Goal: Task Accomplishment & Management: Use online tool/utility

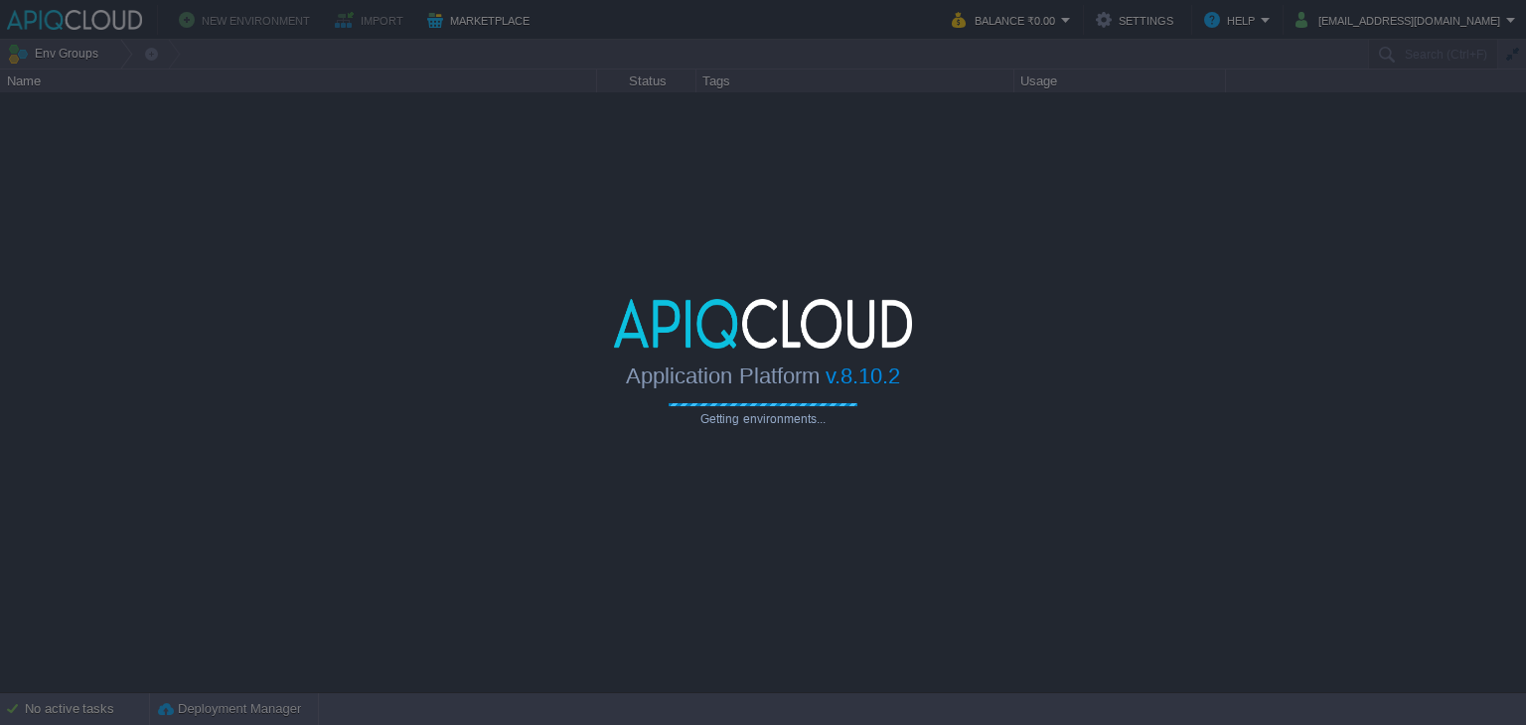
type input "Search (Ctrl+F)"
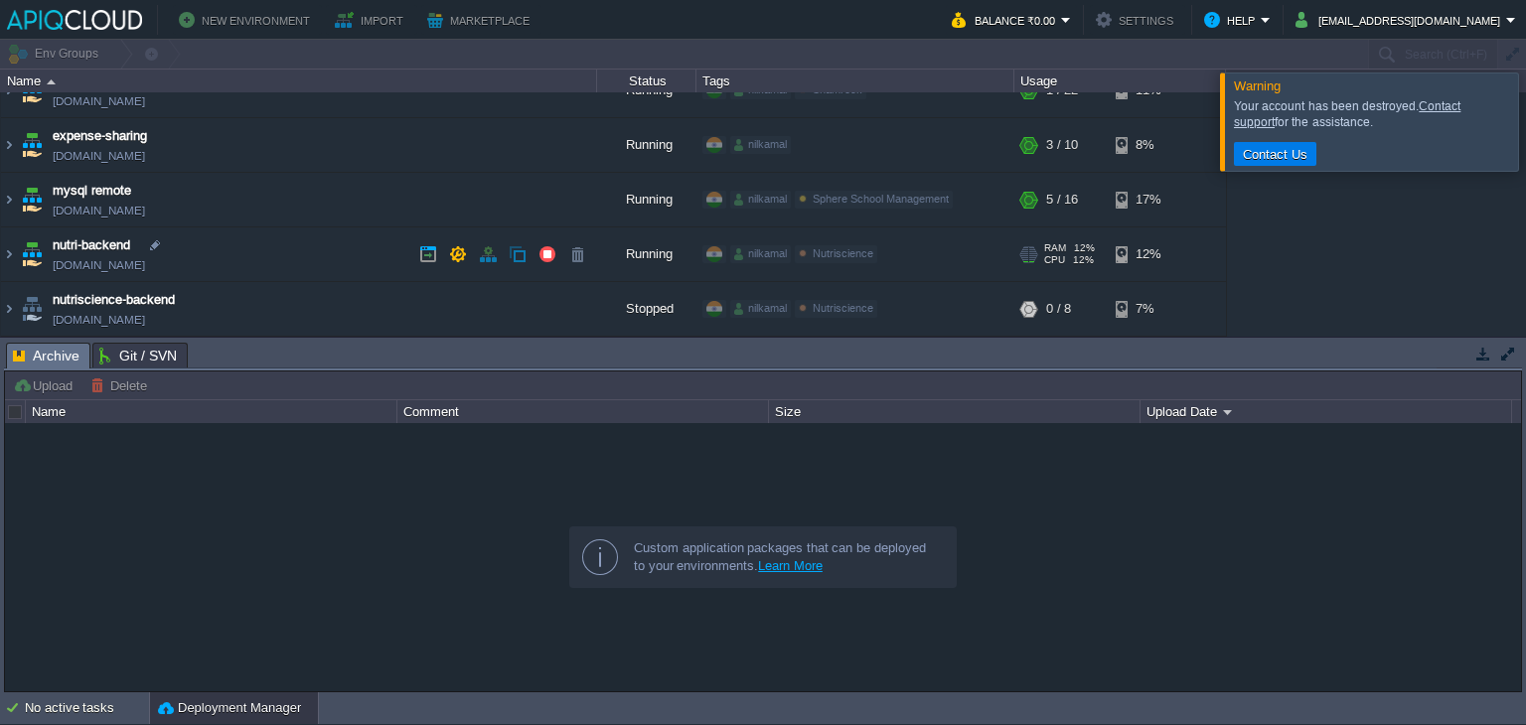
scroll to position [87, 0]
click at [16, 243] on td "nutri-backend [DOMAIN_NAME]" at bounding box center [299, 250] width 596 height 55
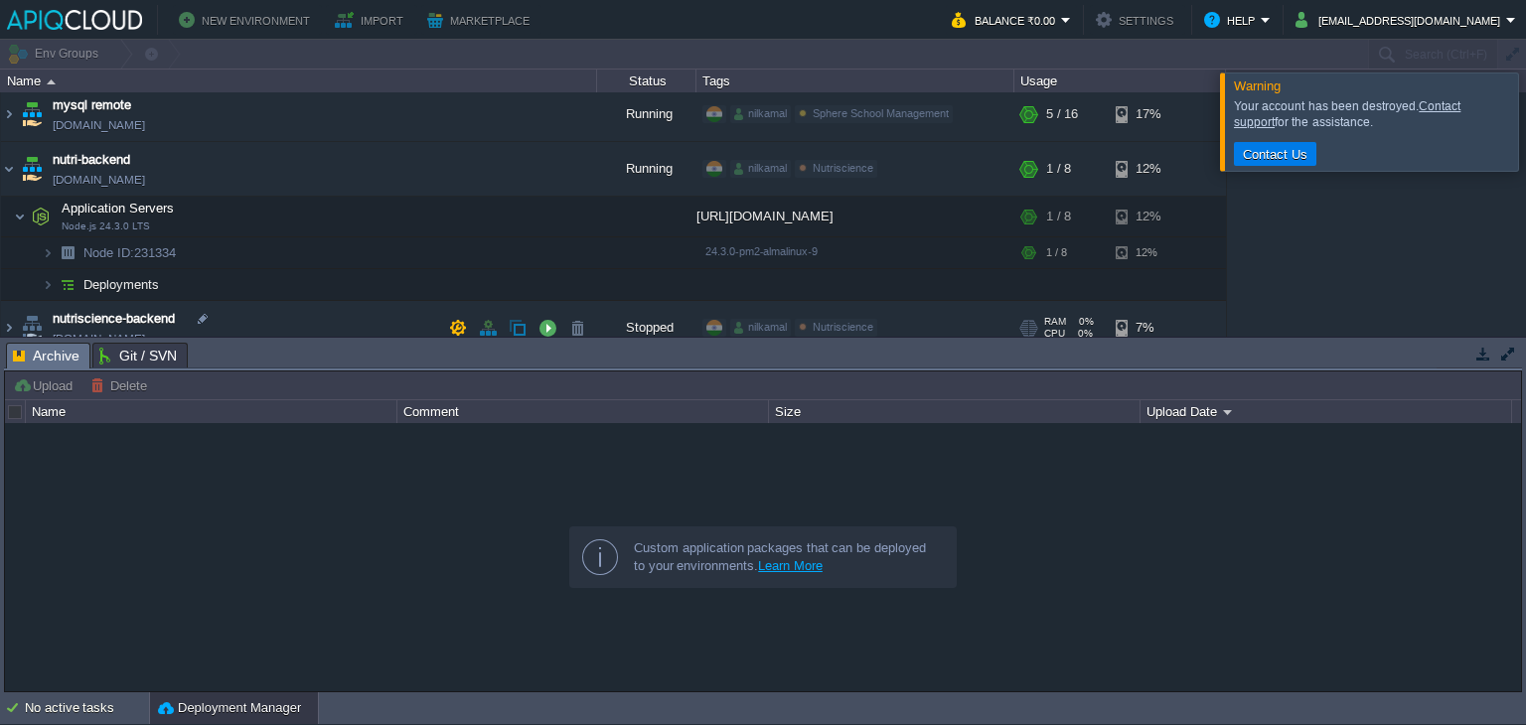
scroll to position [195, 0]
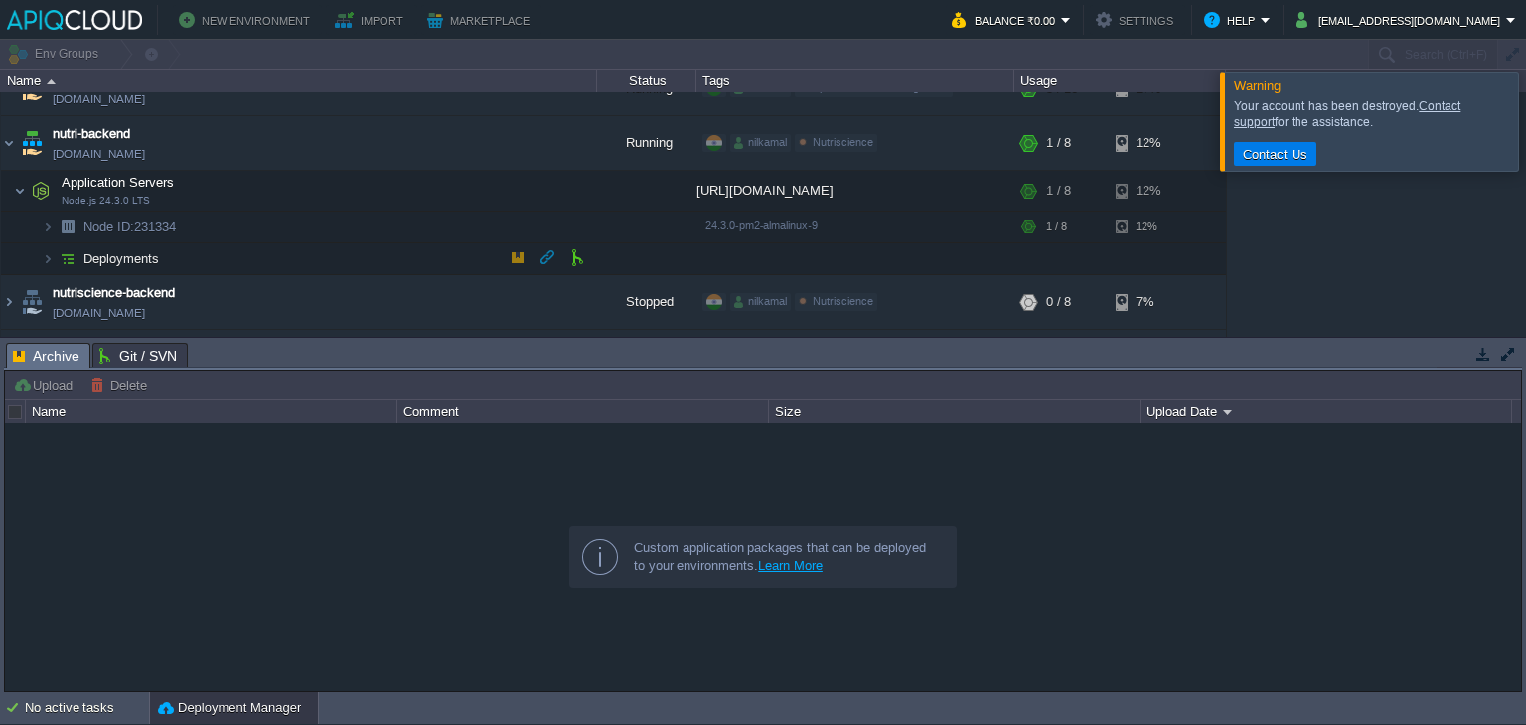
click at [125, 250] on span "Deployments" at bounding box center [121, 258] width 80 height 17
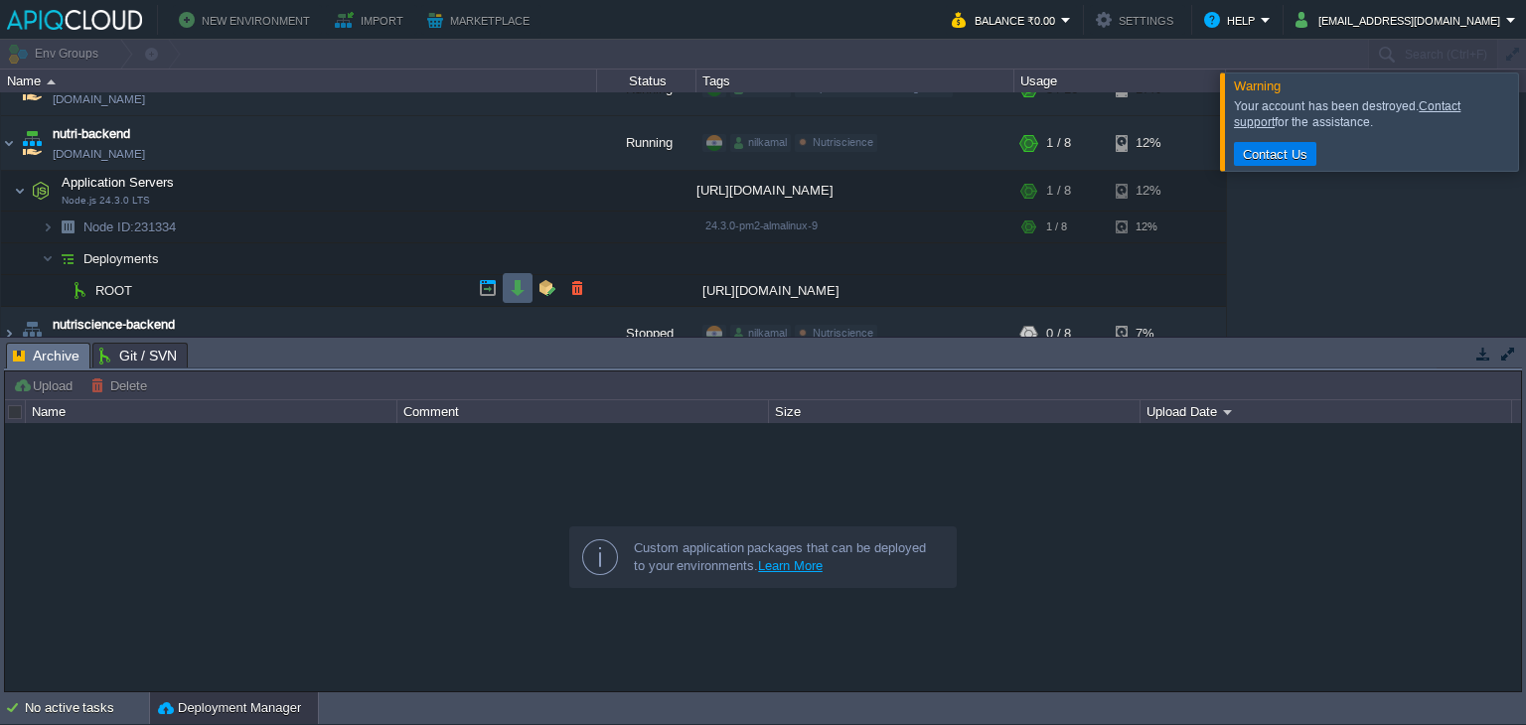
click at [503, 285] on td at bounding box center [518, 288] width 30 height 30
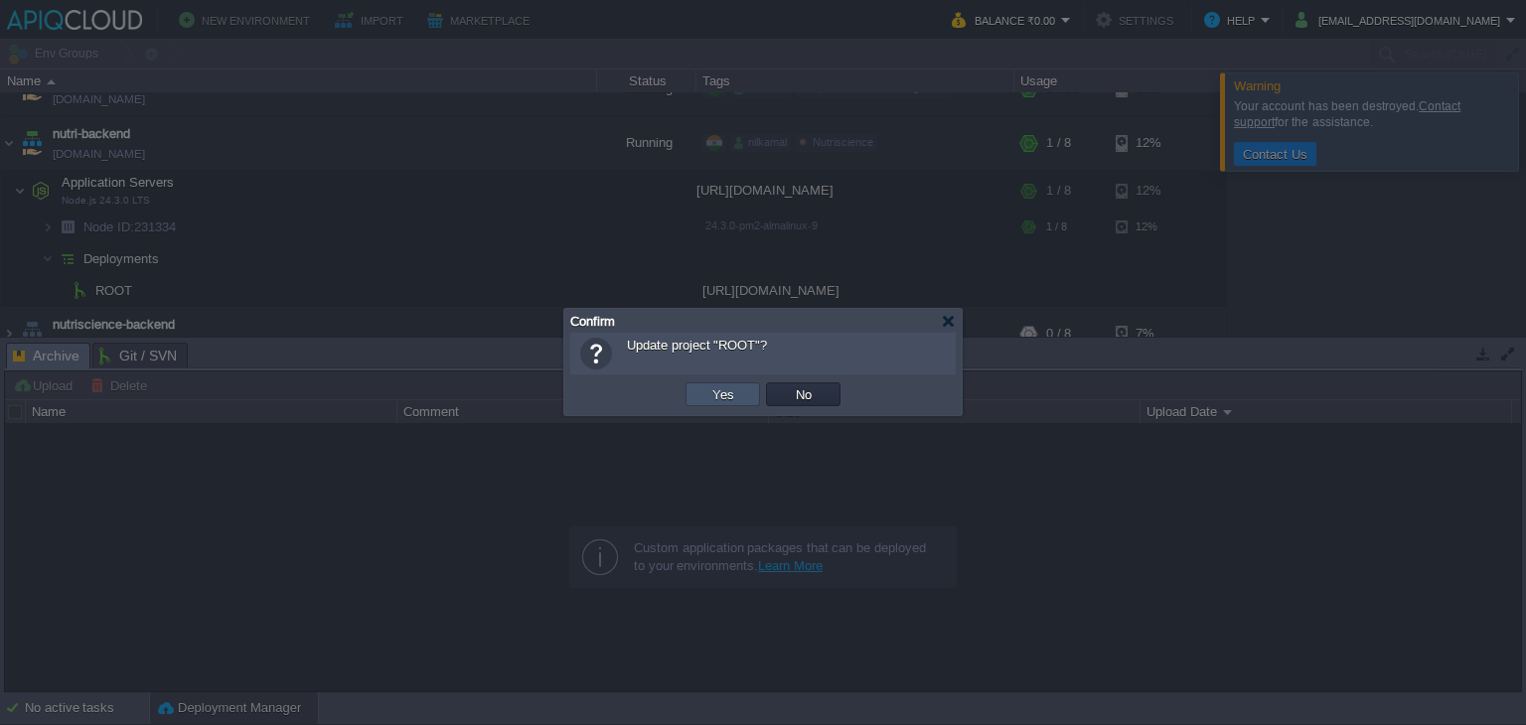
click at [717, 402] on button "Yes" at bounding box center [723, 394] width 34 height 18
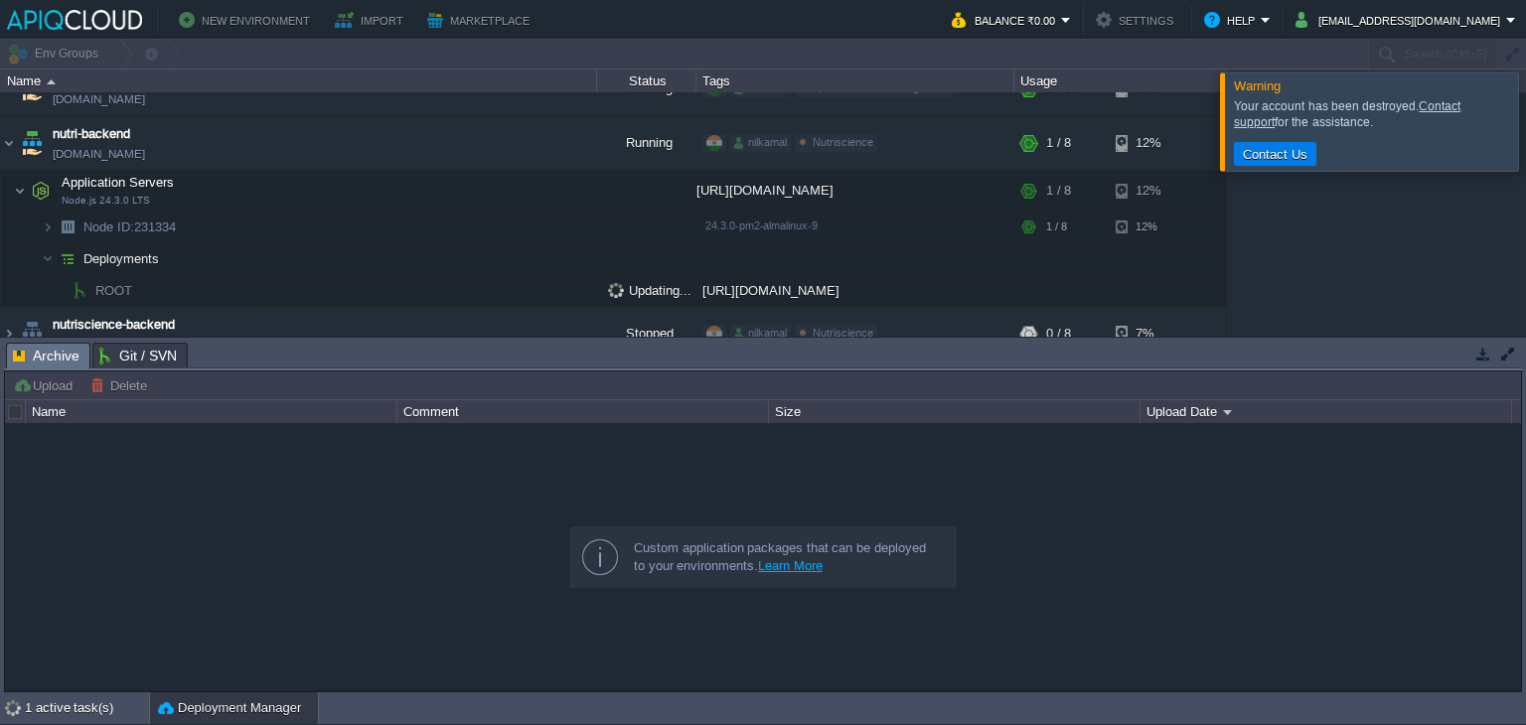
click at [1422, 493] on div at bounding box center [763, 557] width 1516 height 269
click at [1525, 110] on div at bounding box center [1549, 121] width 0 height 97
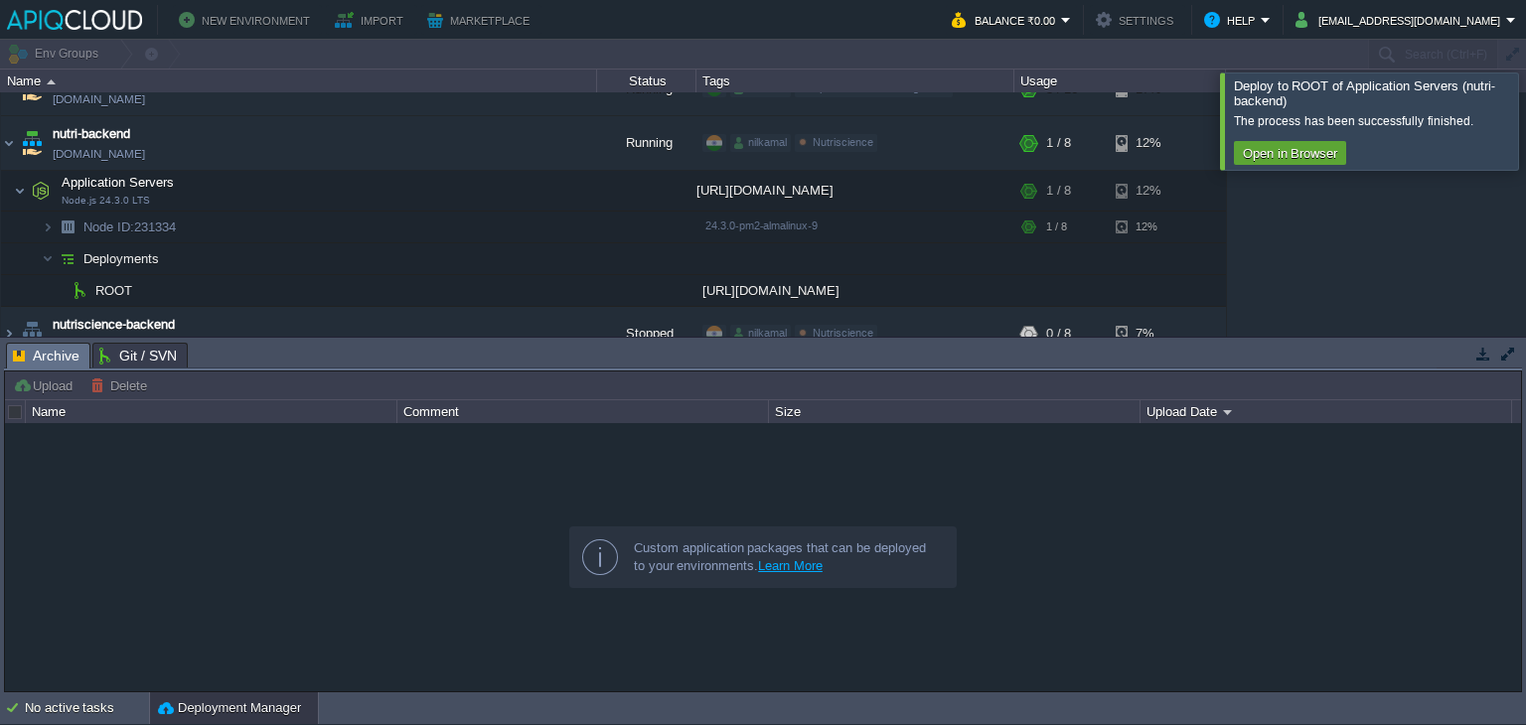
click at [1525, 114] on div at bounding box center [1549, 121] width 0 height 96
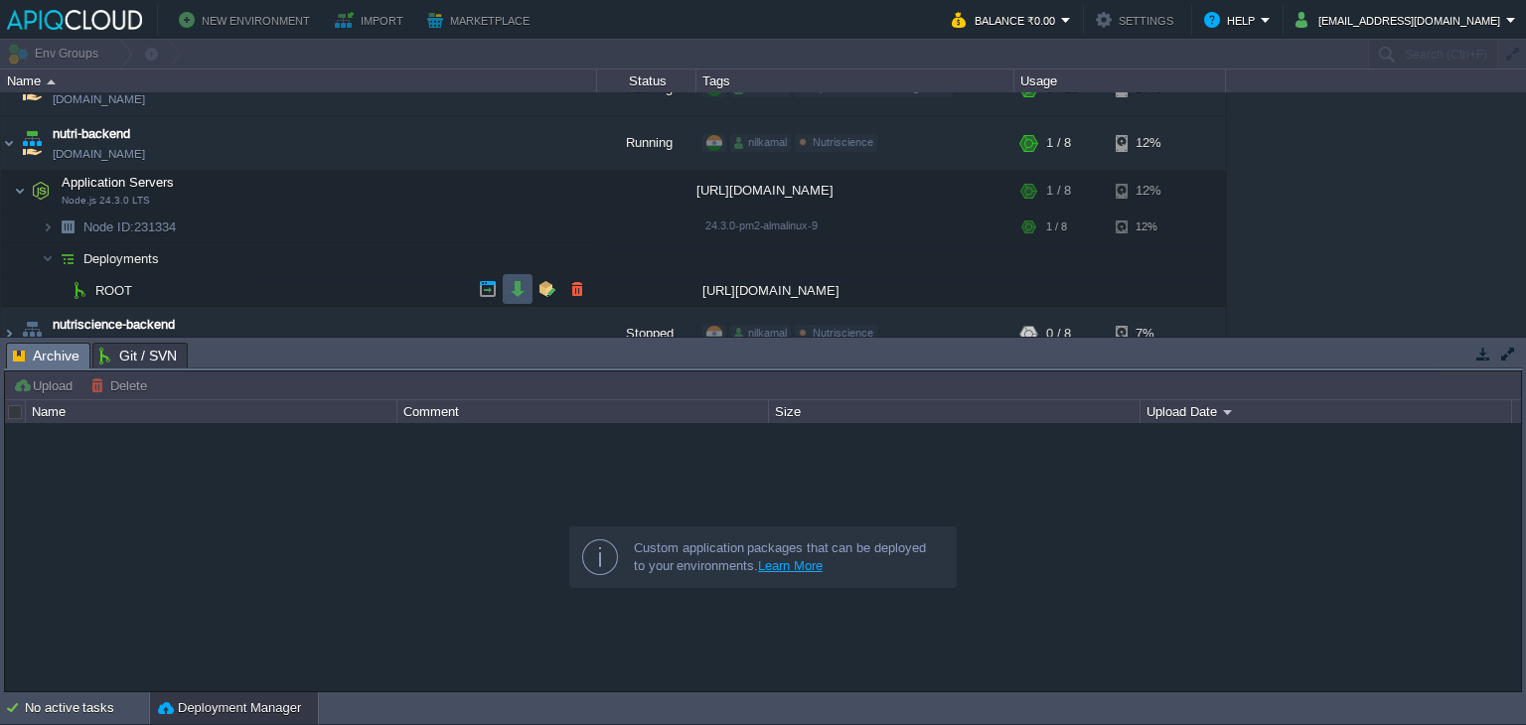
click at [515, 292] on button "button" at bounding box center [518, 289] width 18 height 18
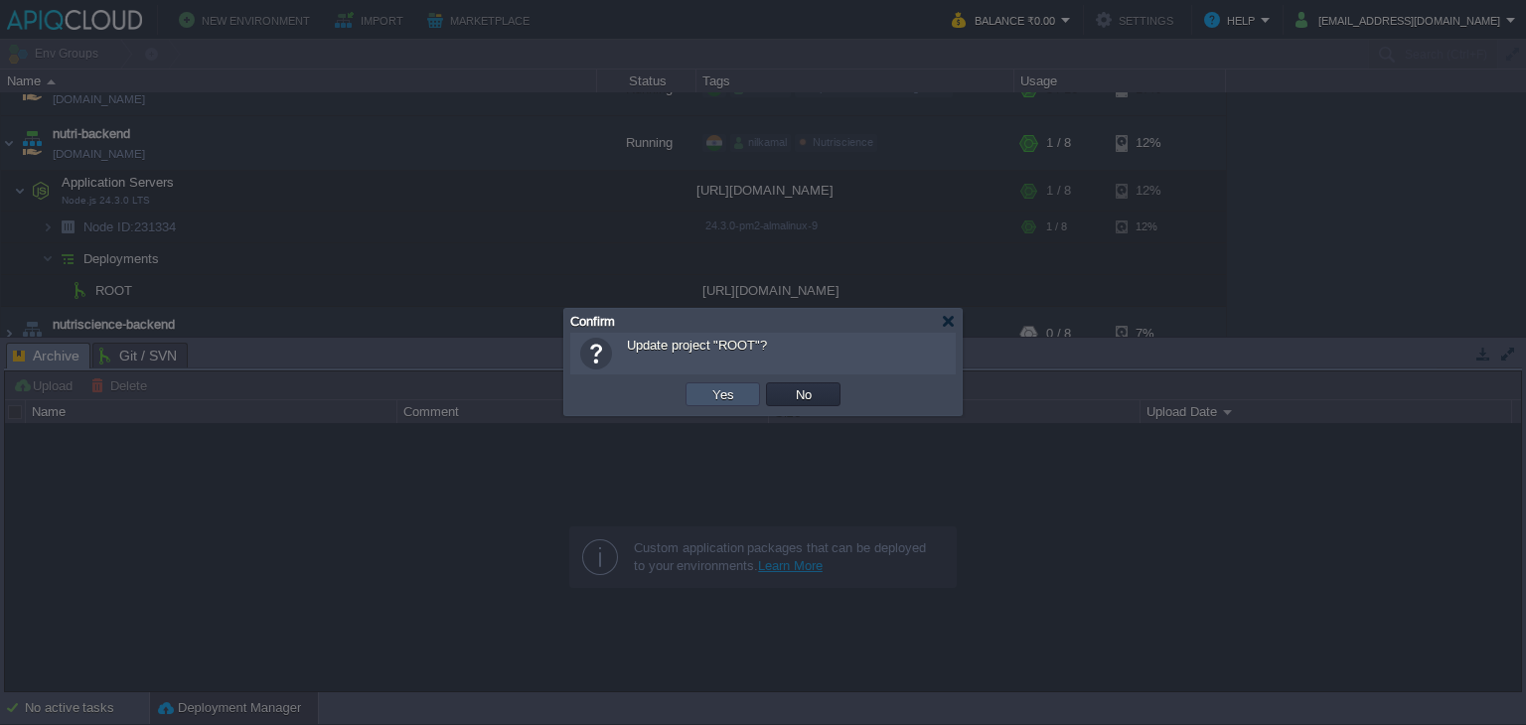
click at [716, 398] on button "Yes" at bounding box center [723, 394] width 34 height 18
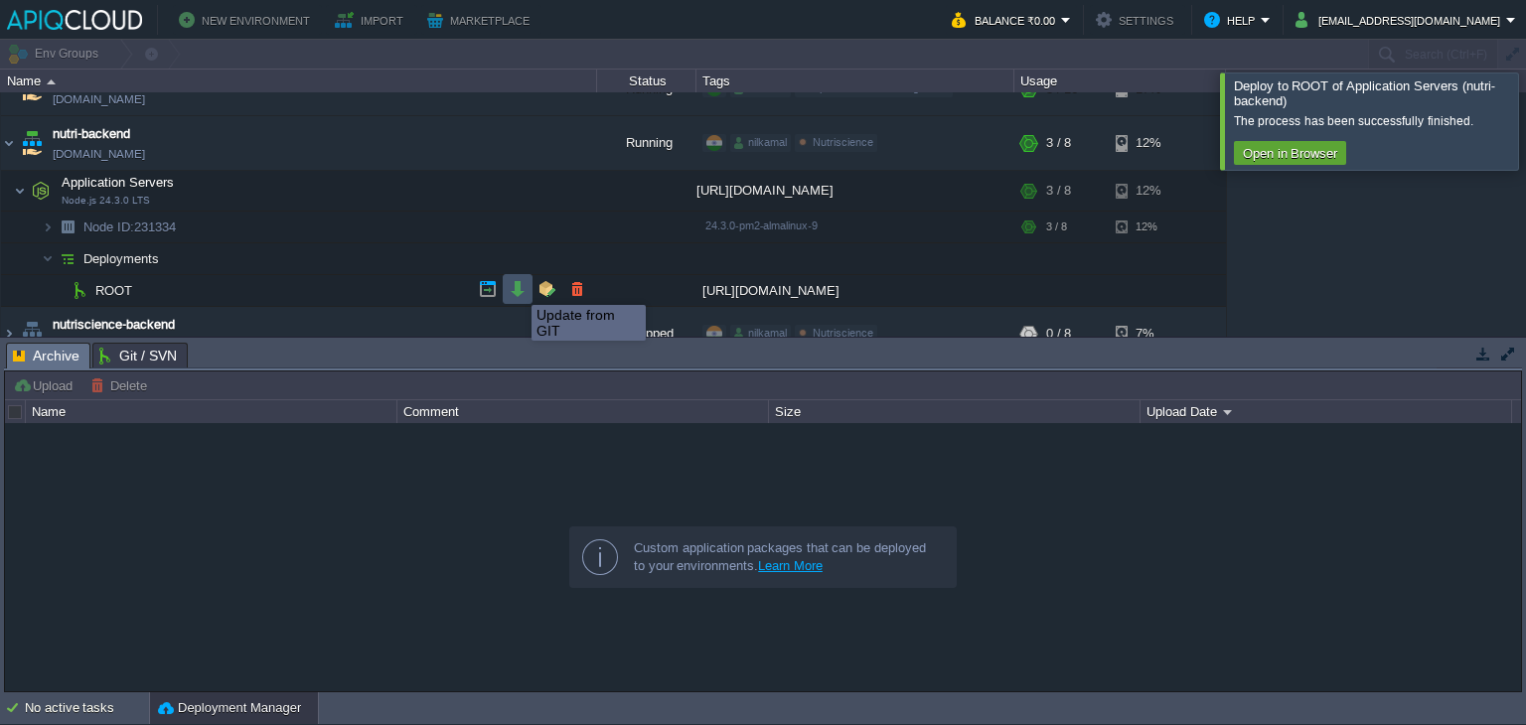
click at [516, 287] on button "button" at bounding box center [518, 289] width 18 height 18
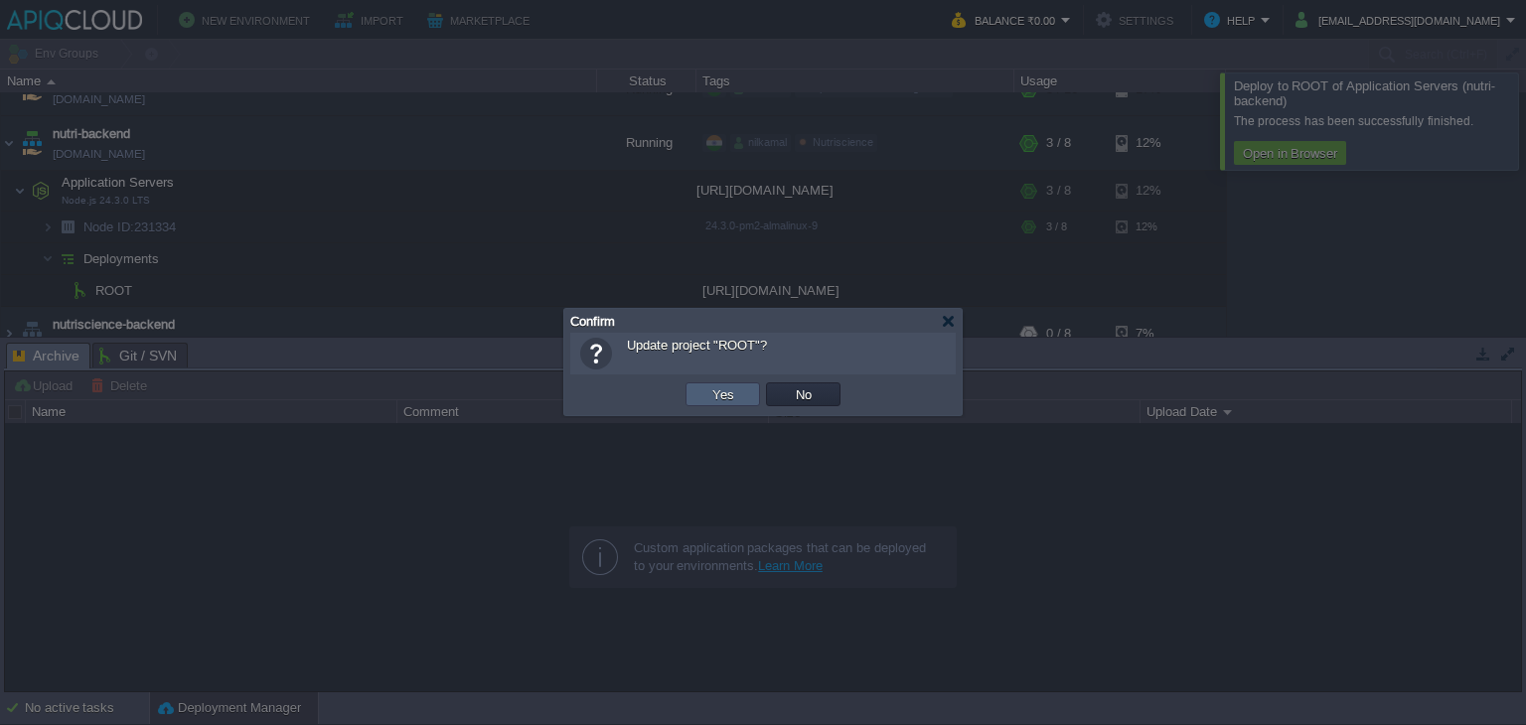
click at [707, 397] on button "Yes" at bounding box center [723, 394] width 34 height 18
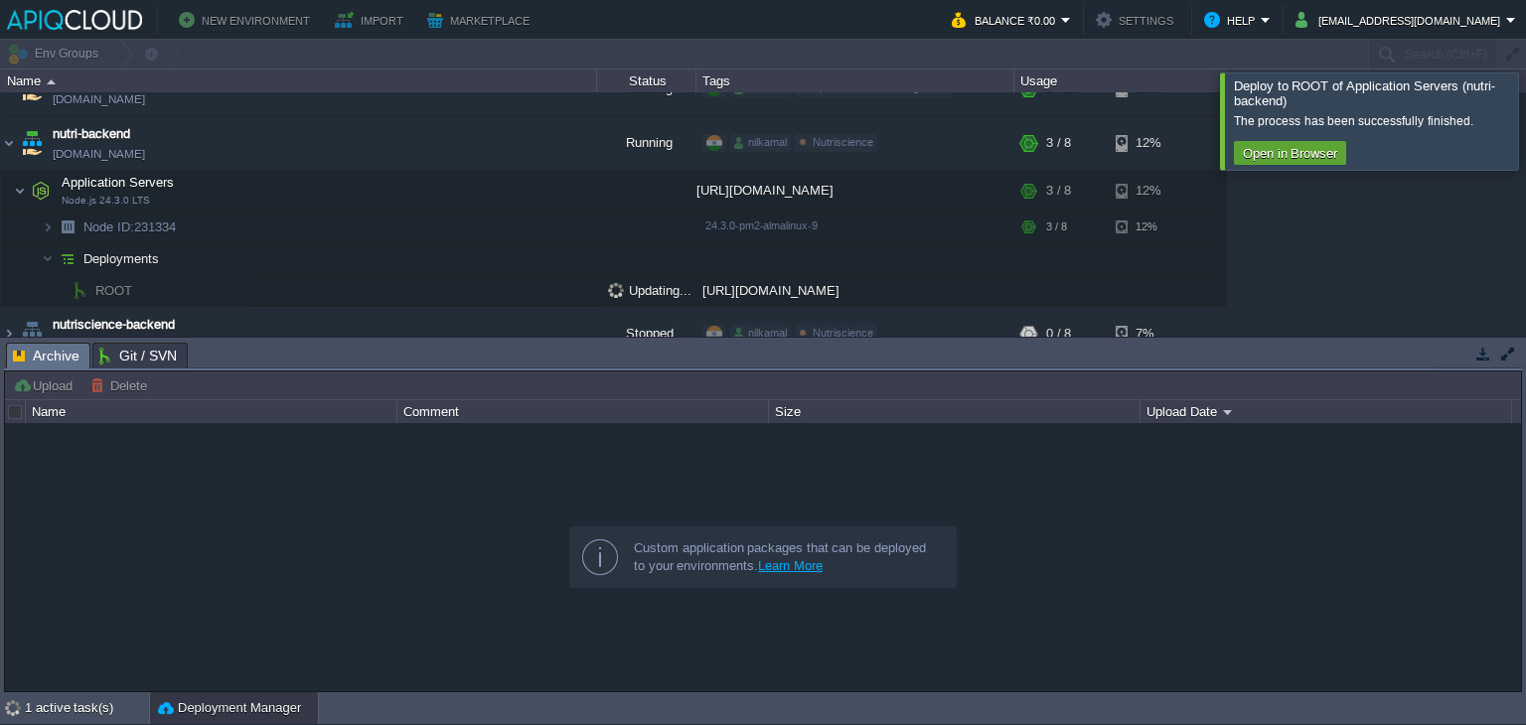
click at [1525, 96] on div at bounding box center [1549, 121] width 0 height 96
click at [1458, 265] on div "digitalqueue [DOMAIN_NAME] Running nilkamal Vertex Auto Solutions Edit RAM 2% C…" at bounding box center [763, 214] width 1526 height 244
click at [518, 288] on button "button" at bounding box center [518, 289] width 18 height 18
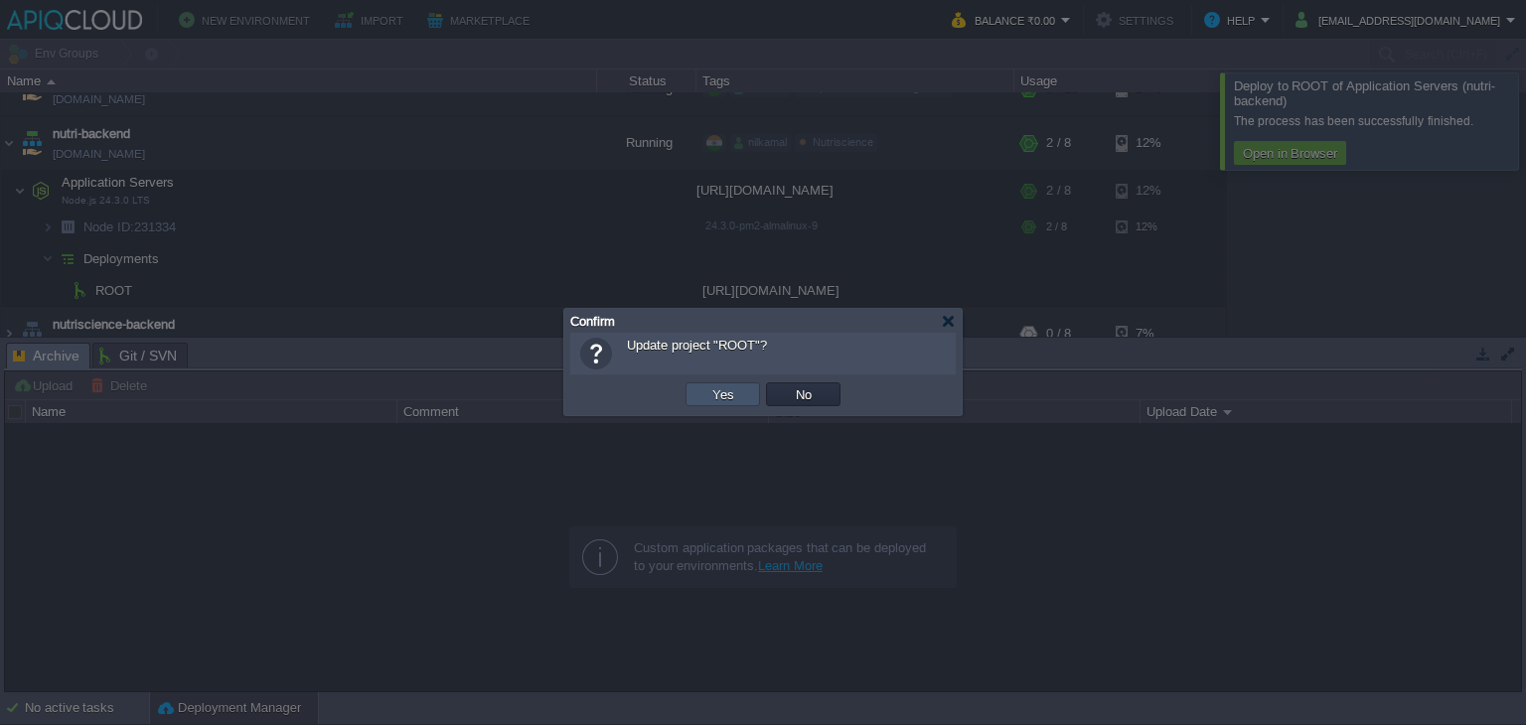
click at [720, 385] on button "Yes" at bounding box center [723, 394] width 34 height 18
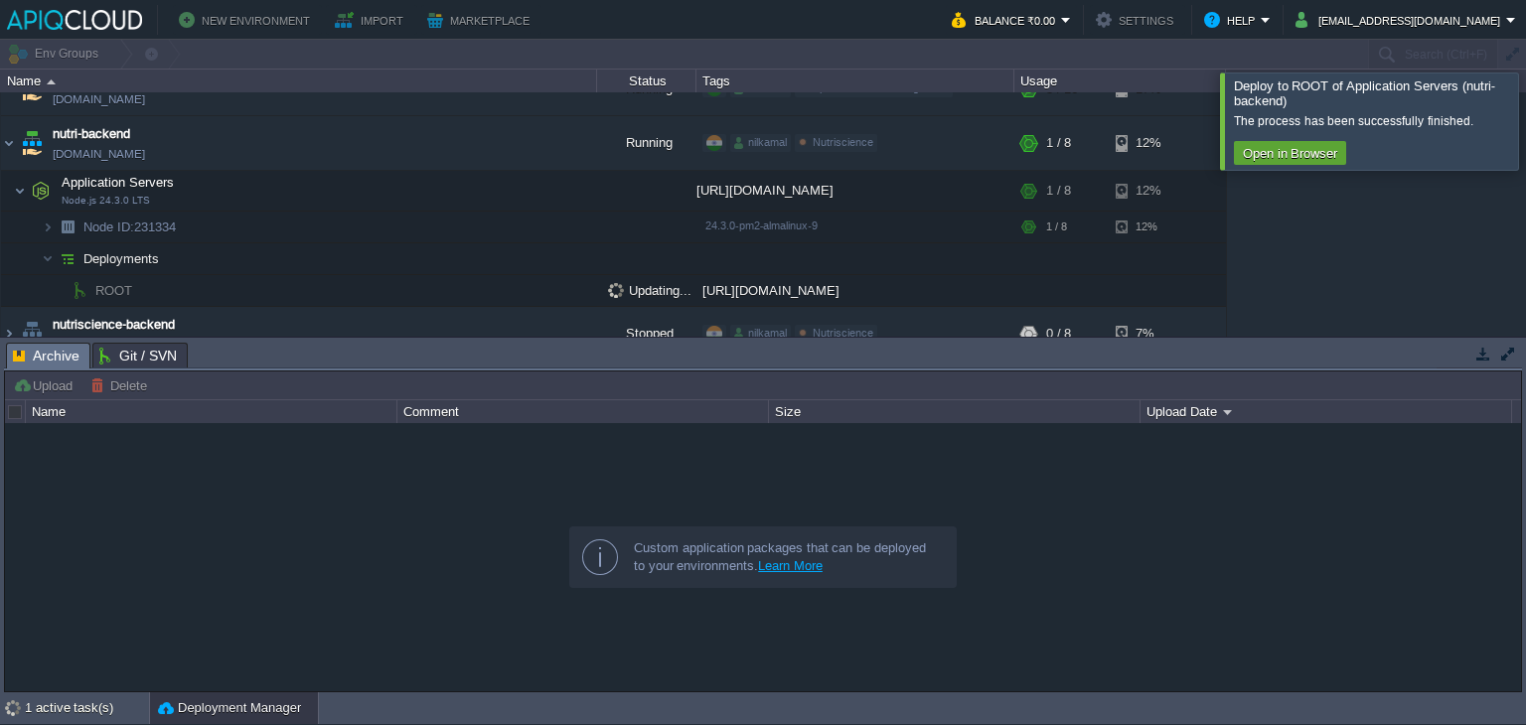
click at [1525, 122] on div at bounding box center [1549, 121] width 0 height 96
click at [1525, 128] on div at bounding box center [1549, 121] width 0 height 96
